Goal: Task Accomplishment & Management: Complete application form

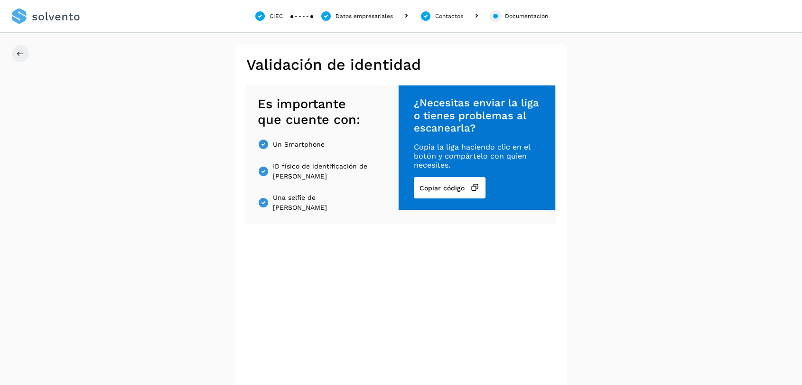
click at [66, 20] on link at bounding box center [45, 16] width 69 height 33
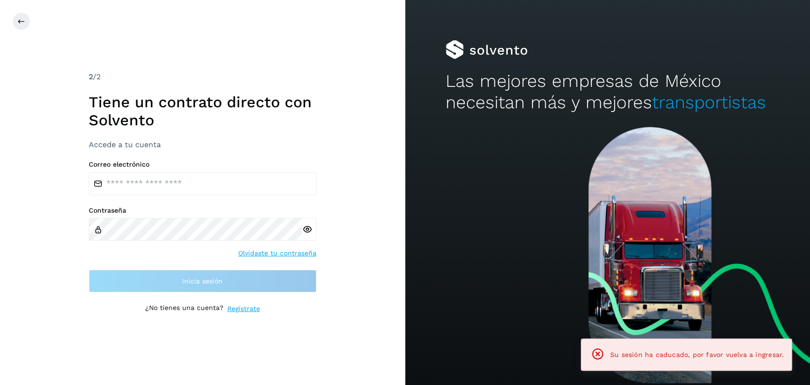
click at [600, 354] on icon at bounding box center [597, 353] width 13 height 13
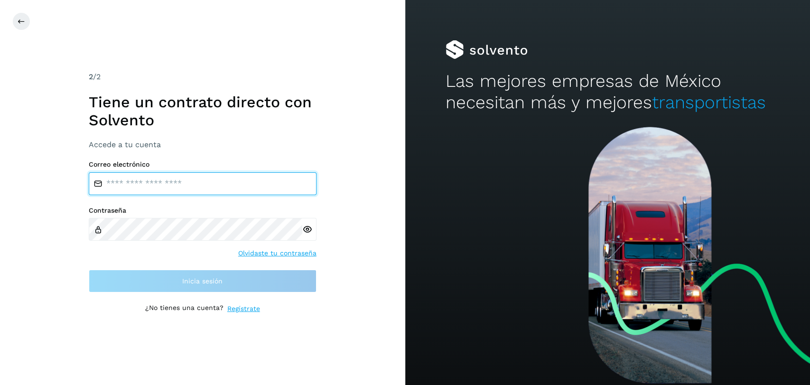
click at [225, 182] on input "email" at bounding box center [203, 183] width 228 height 23
type input "**********"
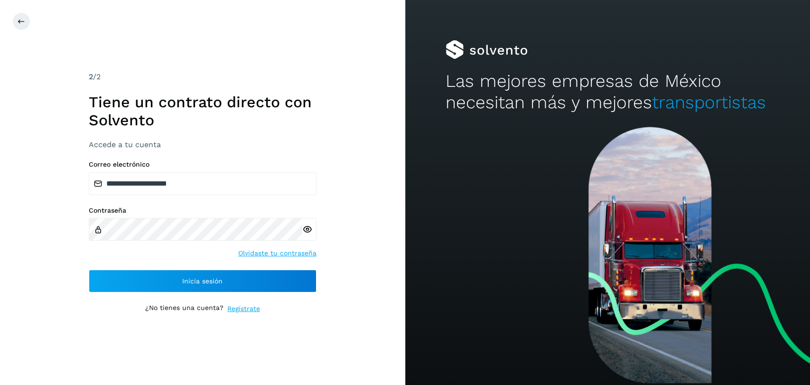
click at [306, 229] on icon at bounding box center [307, 229] width 10 height 10
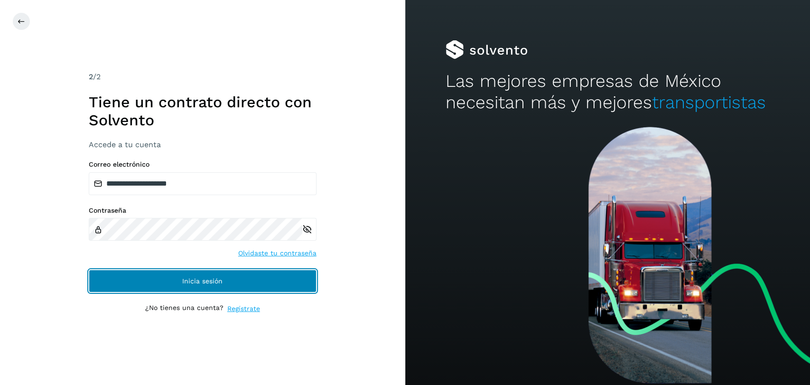
click at [263, 273] on button "Inicia sesión" at bounding box center [203, 280] width 228 height 23
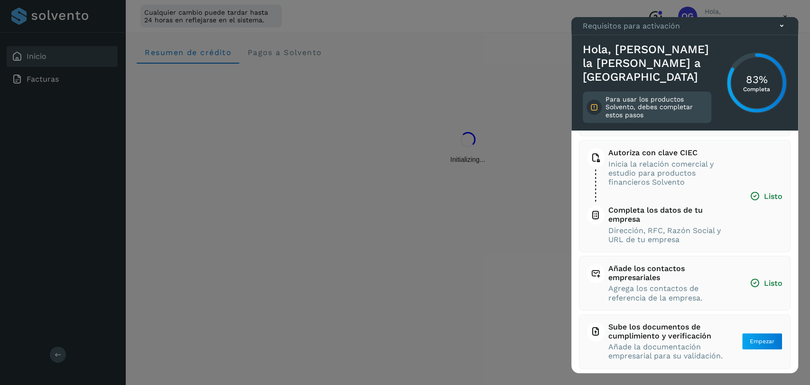
scroll to position [49, 0]
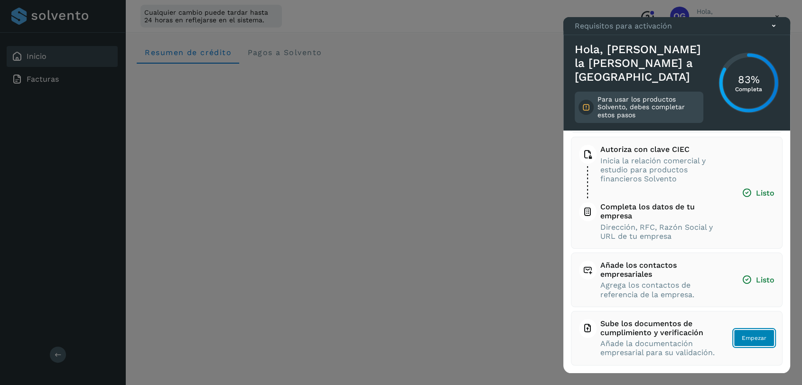
click at [745, 333] on span "Empezar" at bounding box center [753, 337] width 25 height 9
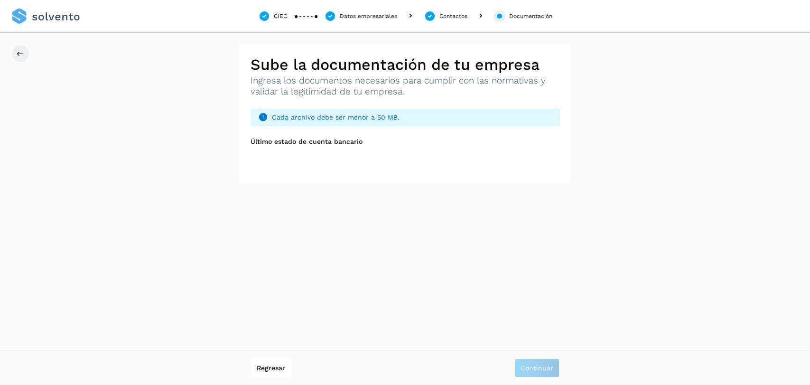
click at [321, 141] on label "Último estado de cuenta bancario" at bounding box center [306, 142] width 112 height 8
click at [307, 118] on span "Cada archivo debe ser menor a 50 MB." at bounding box center [412, 117] width 280 height 10
click at [537, 12] on div "Documentación" at bounding box center [530, 16] width 43 height 9
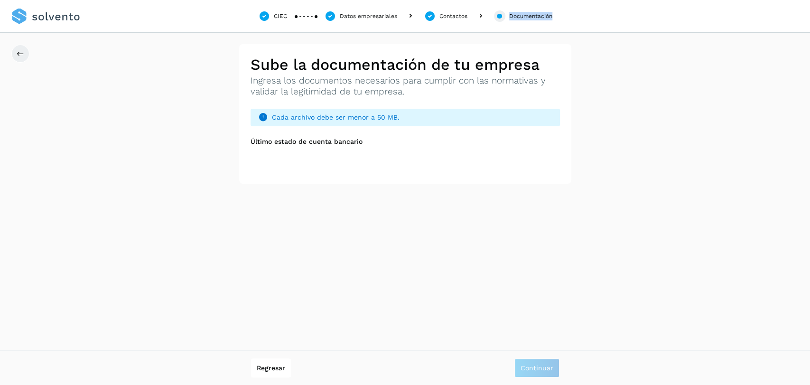
click at [539, 25] on div "CIEC Datos empresariales Contactos Documentación" at bounding box center [405, 16] width 810 height 33
click at [344, 116] on span "Cada archivo debe ser menor a 50 MB." at bounding box center [412, 117] width 280 height 10
click at [324, 144] on label "Último estado de cuenta bancario" at bounding box center [306, 142] width 112 height 8
click at [323, 182] on div "Sube la documentación de tu empresa Ingresa los documentos necesarios para cump…" at bounding box center [405, 113] width 332 height 139
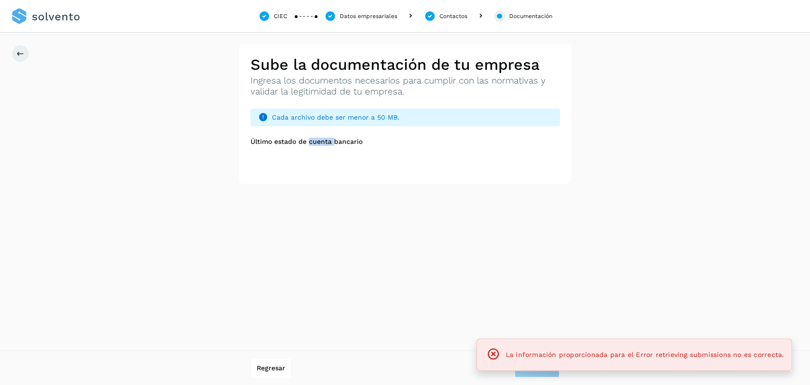
click at [323, 182] on div "Sube la documentación de tu empresa Ingresa los documentos necesarios para cump…" at bounding box center [405, 113] width 332 height 139
click at [403, 303] on div "CIEC Datos empresariales Contactos Documentación Autorización con contraseña (A…" at bounding box center [405, 192] width 810 height 385
click at [498, 352] on icon at bounding box center [492, 353] width 13 height 13
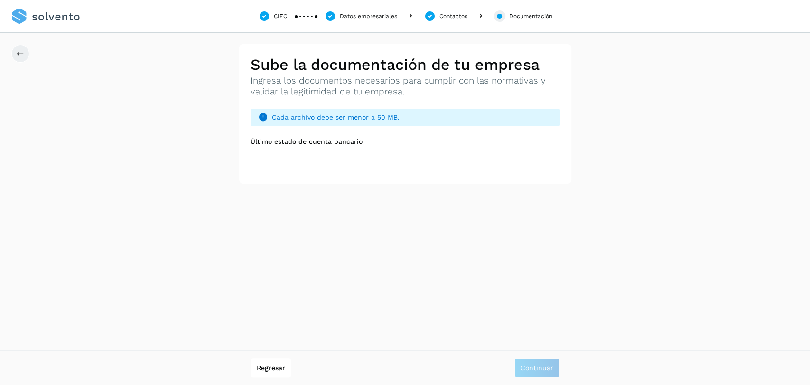
click at [507, 362] on div "Regresar Continuar" at bounding box center [405, 367] width 308 height 19
click at [370, 119] on span "Cada archivo debe ser menor a 50 MB." at bounding box center [412, 117] width 280 height 10
click at [353, 141] on label "Último estado de cuenta bancario" at bounding box center [306, 142] width 112 height 8
click at [283, 190] on div "CIEC Datos empresariales Contactos Documentación Autorización con contraseña (A…" at bounding box center [405, 192] width 810 height 385
click at [322, 191] on div "CIEC Datos empresariales Contactos Documentación Autorización con contraseña (A…" at bounding box center [405, 192] width 810 height 385
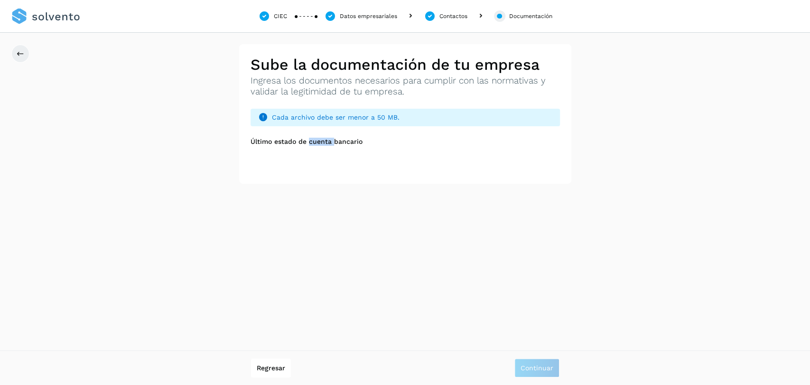
click at [322, 191] on div "CIEC Datos empresariales Contactos Documentación Autorización con contraseña (A…" at bounding box center [405, 192] width 810 height 385
click at [376, 219] on div "CIEC Datos empresariales Contactos Documentación Autorización con contraseña (A…" at bounding box center [405, 192] width 810 height 385
